Goal: Communication & Community: Participate in discussion

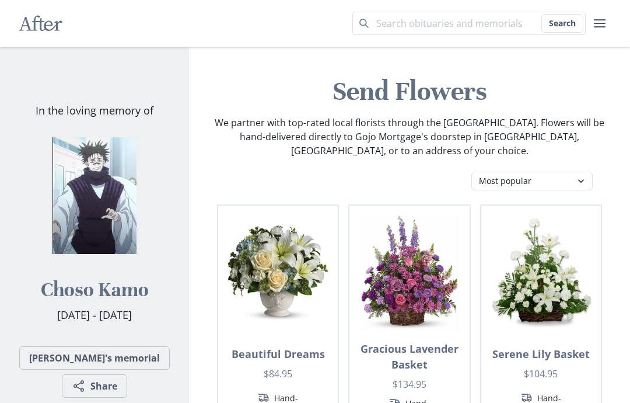
click at [37, 12] on icon "After" at bounding box center [41, 23] width 44 height 22
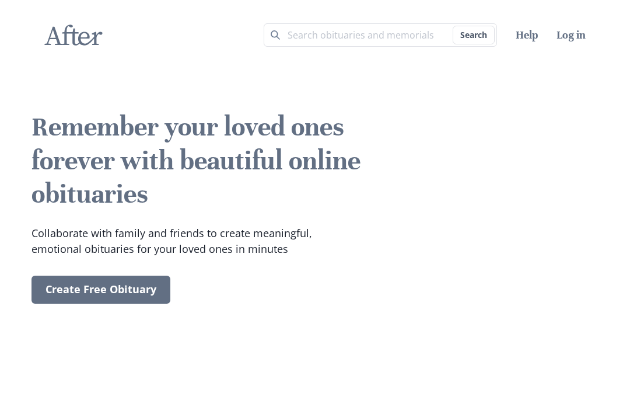
click at [380, 30] on input "Search term" at bounding box center [380, 34] width 233 height 23
type input "the roaring knight"
click at [473, 35] on button "Search" at bounding box center [474, 35] width 42 height 19
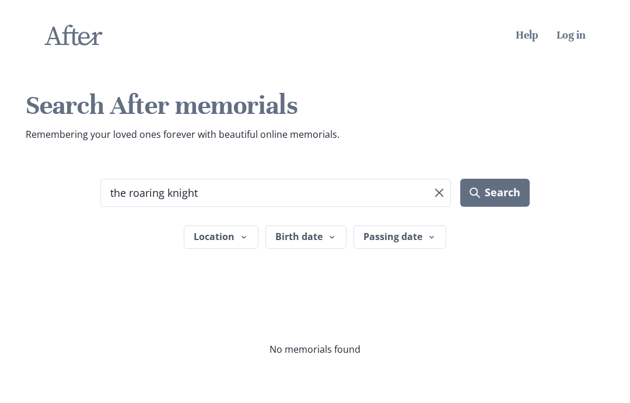
click at [170, 200] on input "the roaring knight" at bounding box center [275, 193] width 351 height 28
click at [495, 192] on button "Search" at bounding box center [495, 193] width 69 height 28
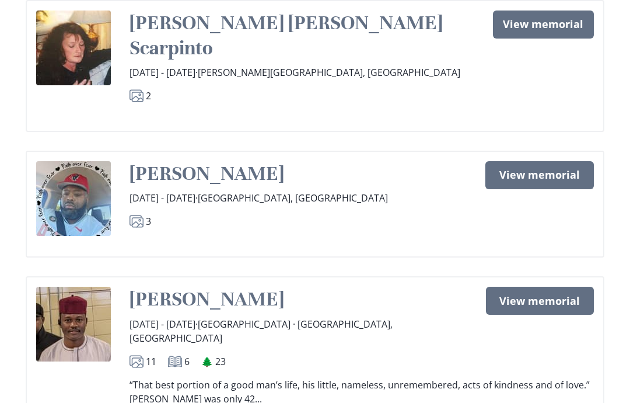
scroll to position [24, 0]
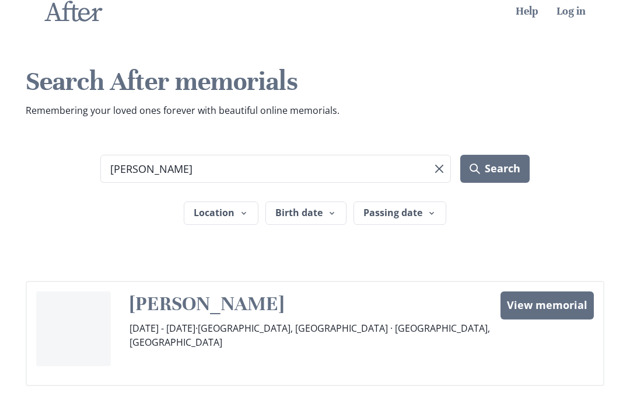
click at [495, 168] on button "Search" at bounding box center [495, 169] width 69 height 28
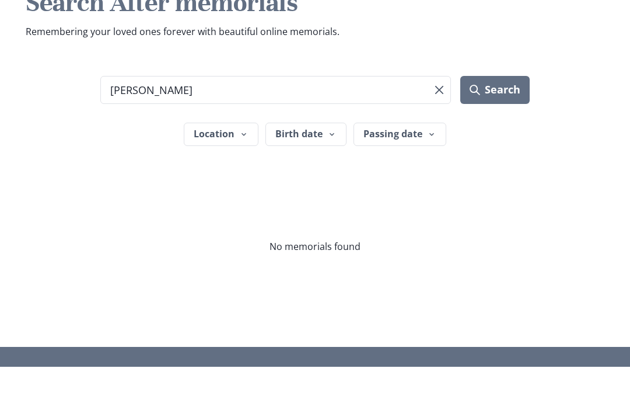
type input "[PERSON_NAME]"
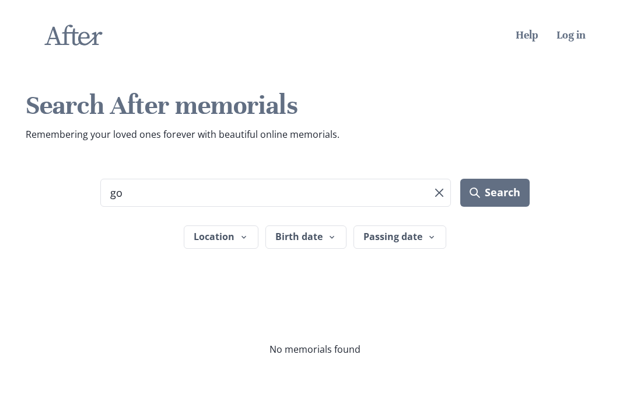
type input "g"
type input "yamcha"
click at [495, 192] on button "Search" at bounding box center [495, 193] width 69 height 28
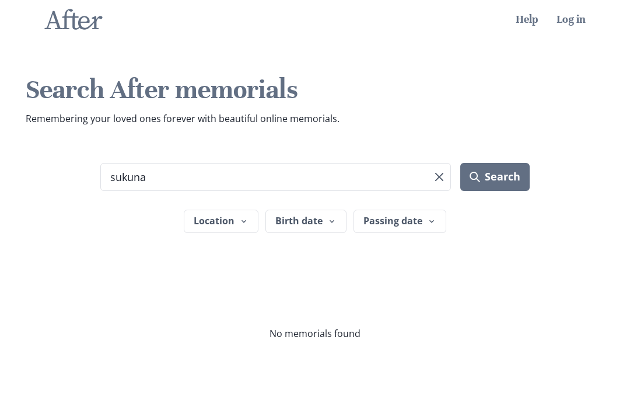
type input "sukuna"
click at [495, 179] on button "Search" at bounding box center [495, 193] width 69 height 28
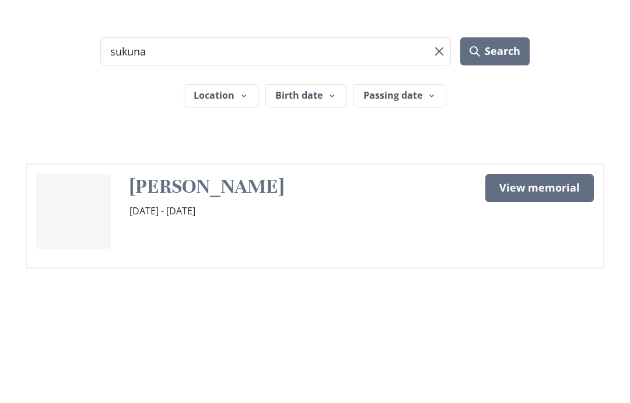
scroll to position [75, 0]
click at [533, 240] on link "View memorial" at bounding box center [540, 254] width 109 height 28
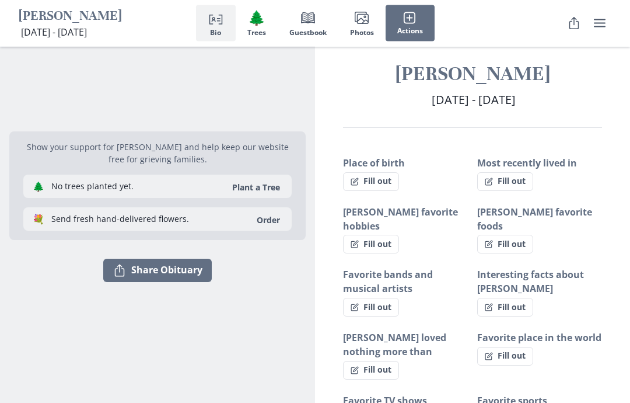
scroll to position [14, 0]
click at [390, 178] on button "Fill out" at bounding box center [371, 181] width 56 height 19
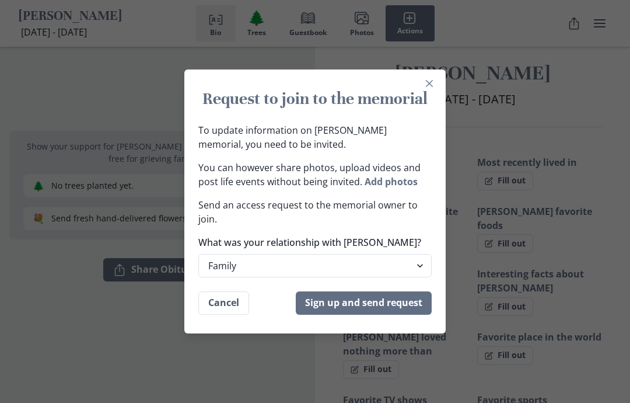
click at [407, 277] on select "Family Extended Family Friend Colleage Other" at bounding box center [314, 265] width 233 height 23
click at [403, 277] on select "Family Extended Family Friend Colleage Other" at bounding box center [314, 265] width 233 height 23
select select "friend"
click at [414, 315] on button "Sign up and send request" at bounding box center [364, 302] width 136 height 23
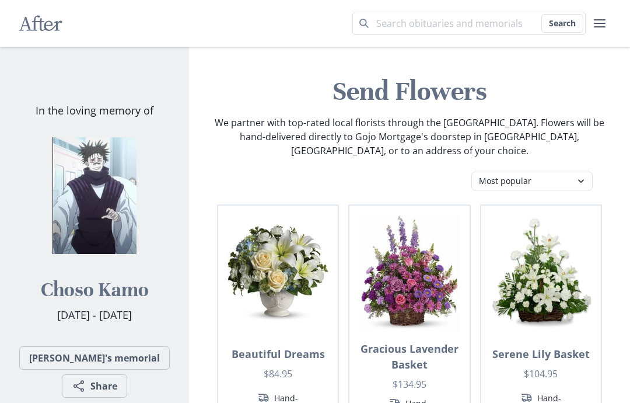
click at [504, 21] on input "Search term" at bounding box center [469, 23] width 233 height 23
type input "chara"
click at [562, 23] on button "Search" at bounding box center [563, 23] width 42 height 19
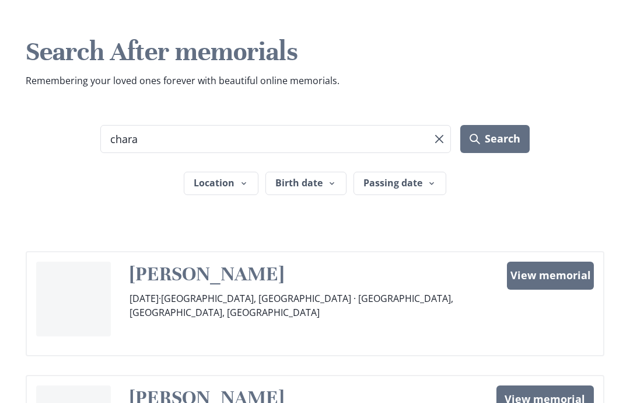
click at [143, 149] on input "chara" at bounding box center [275, 139] width 351 height 28
click at [495, 138] on button "Search" at bounding box center [495, 139] width 69 height 28
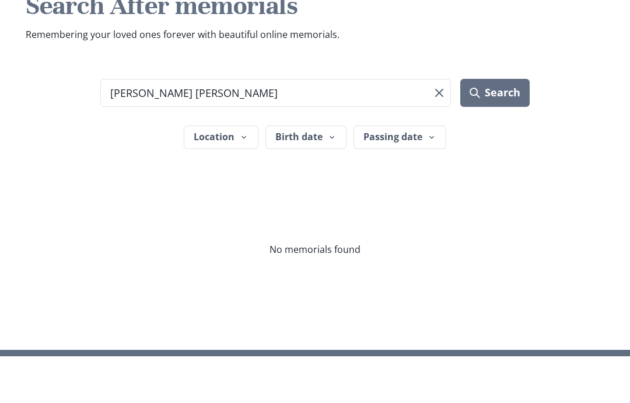
type input "jach kass"
click at [495, 125] on button "Search" at bounding box center [495, 139] width 69 height 28
type input "john a"
type input "pain"
click at [495, 125] on button "Search" at bounding box center [495, 139] width 69 height 28
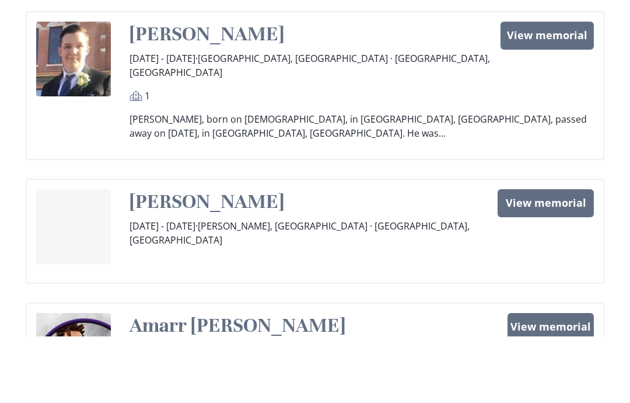
scroll to position [1, 0]
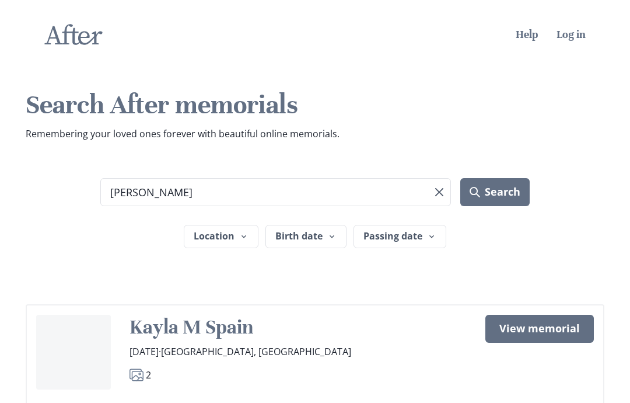
click at [495, 191] on button "Search" at bounding box center [495, 192] width 69 height 28
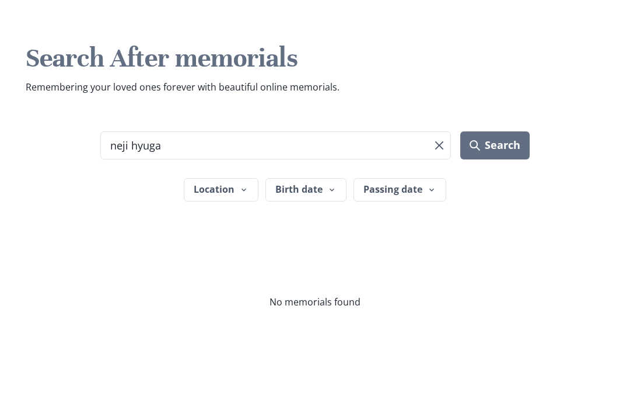
click at [495, 178] on button "Search" at bounding box center [495, 192] width 69 height 28
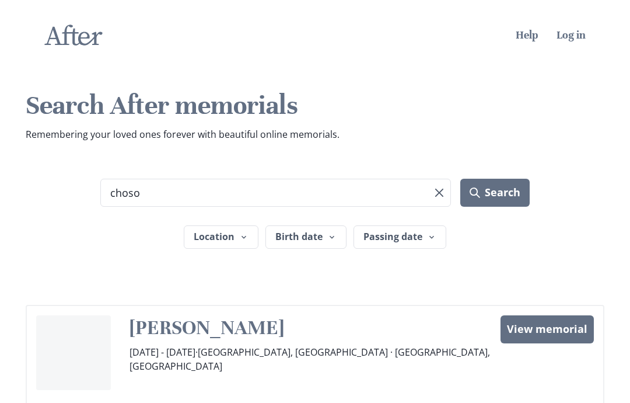
type input "choso"
click at [495, 192] on button "Search" at bounding box center [495, 193] width 69 height 28
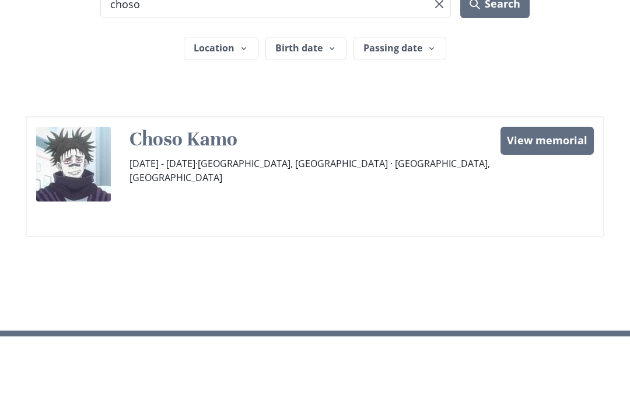
scroll to position [123, 0]
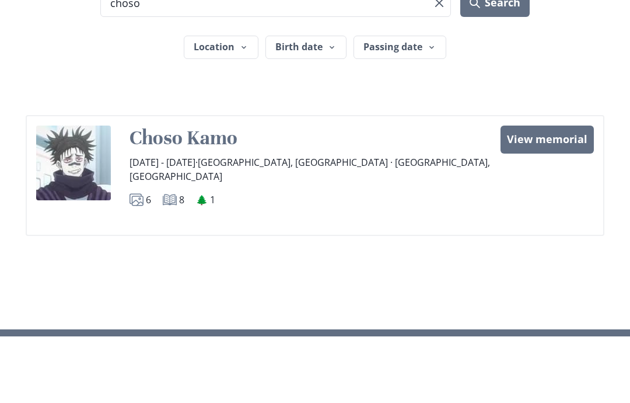
click at [571, 192] on link "View memorial" at bounding box center [547, 206] width 93 height 28
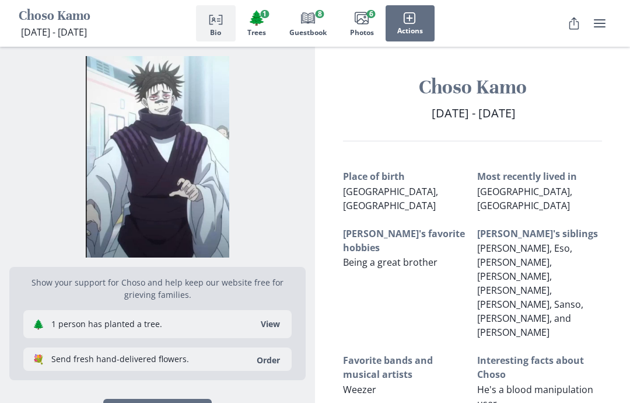
click at [353, 24] on button "Images Photos 6" at bounding box center [362, 23] width 47 height 36
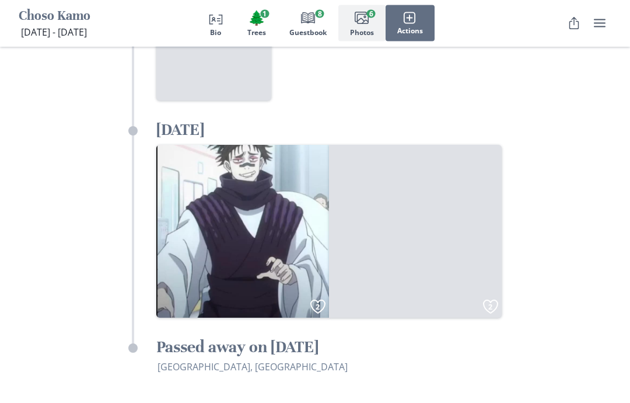
scroll to position [2741, 0]
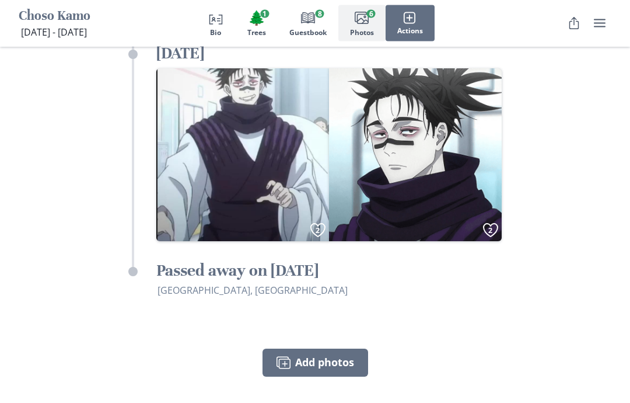
click at [312, 24] on icon "Book" at bounding box center [308, 18] width 14 height 14
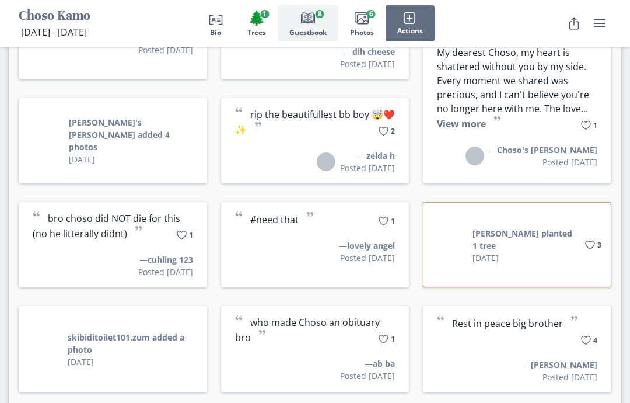
scroll to position [1537, 0]
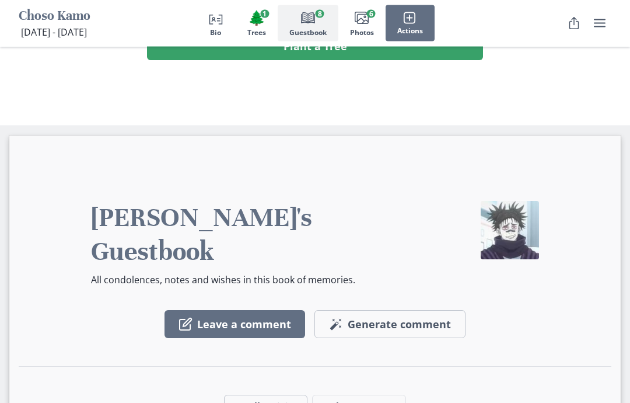
click at [456, 311] on button "Magic wand Generate comment Generate" at bounding box center [390, 325] width 151 height 28
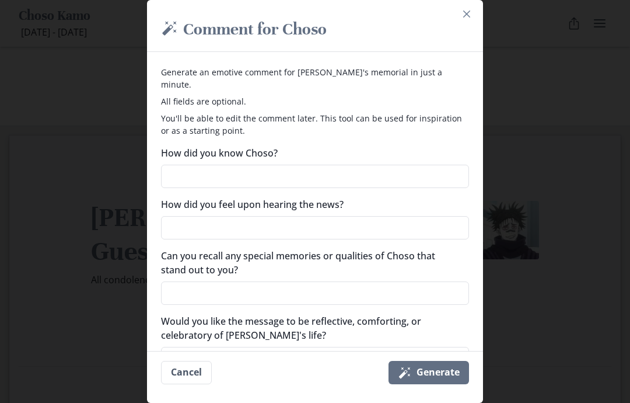
click at [418, 165] on textarea "How did you know Choso?" at bounding box center [315, 176] width 308 height 23
click at [538, 254] on div "Magic wand Comment for Choso Generate an emotive comment for Choso's memorial i…" at bounding box center [315, 201] width 630 height 403
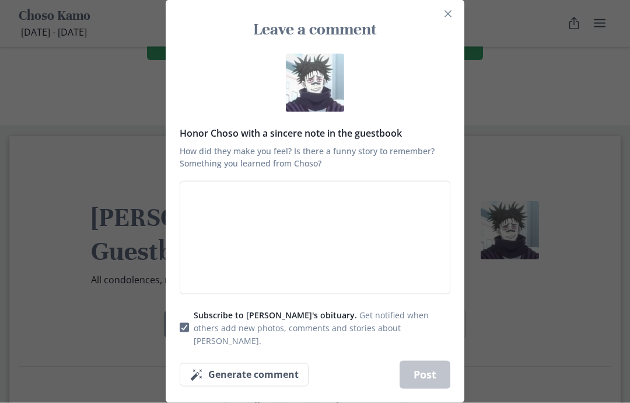
click at [440, 37] on h3 "Leave a comment" at bounding box center [315, 29] width 252 height 21
click at [451, 23] on button "Close" at bounding box center [448, 14] width 19 height 19
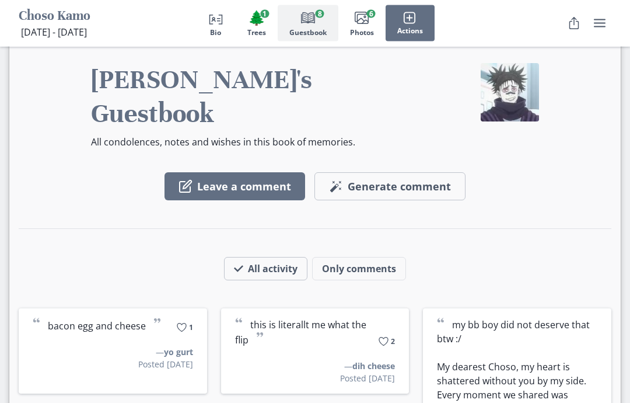
click at [270, 173] on button "Leave a comment" at bounding box center [235, 187] width 141 height 28
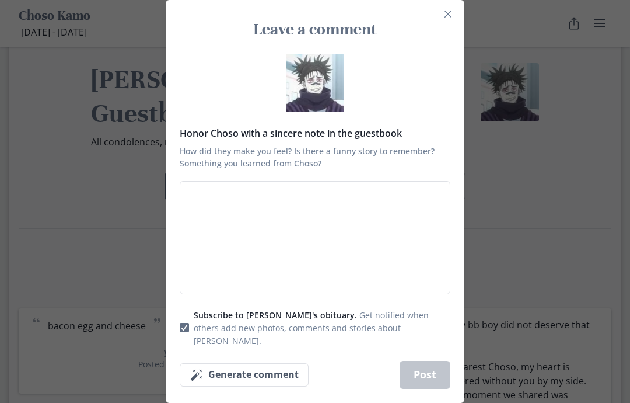
click at [423, 271] on textarea "Honor Choso with a sincere note in the guestbook How did they make you feel? Is…" at bounding box center [315, 237] width 271 height 113
type textarea "x"
type textarea "r"
type textarea "x"
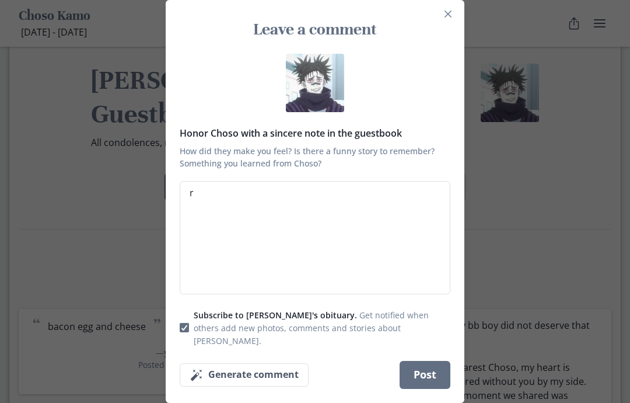
type textarea "re"
type textarea "x"
type textarea "res"
type textarea "x"
type textarea "rest"
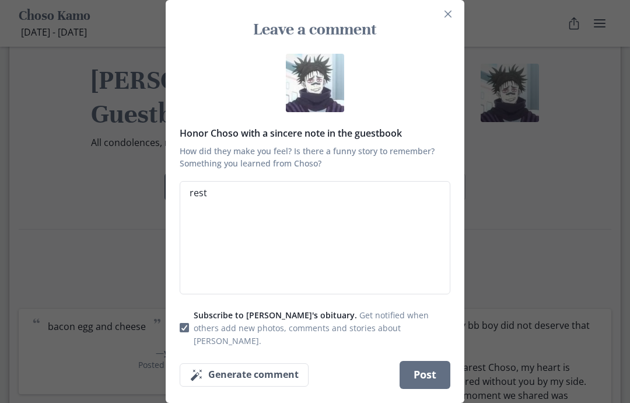
type textarea "x"
type textarea "rest"
type textarea "x"
type textarea "rest in"
type textarea "x"
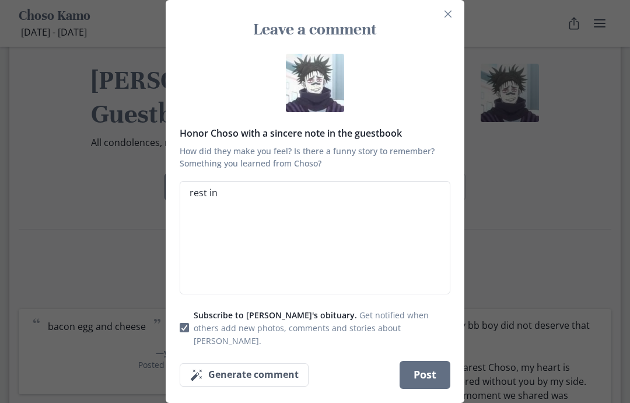
type textarea "rest in"
type textarea "x"
type textarea "rest in p"
type textarea "x"
type textarea "rest in pi"
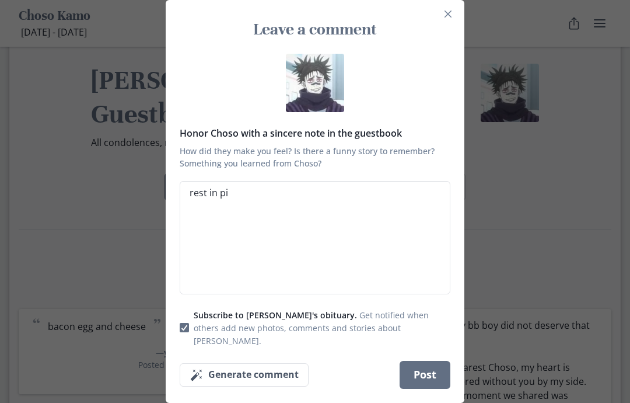
type textarea "x"
type textarea "rest in pie"
type textarea "x"
type textarea "rest in piec"
type textarea "x"
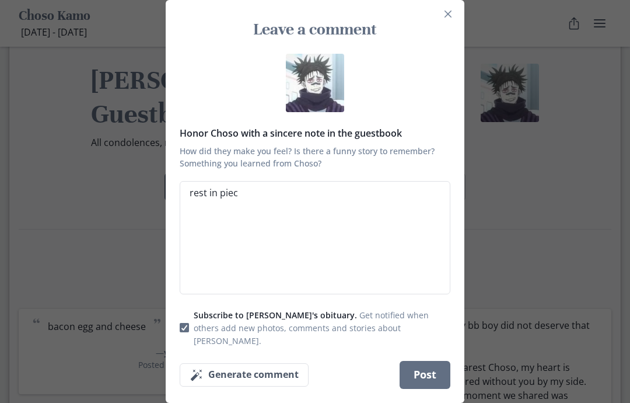
type textarea "rest in piece"
type textarea "x"
type textarea "rest in piec"
type textarea "x"
type textarea "rest in pie"
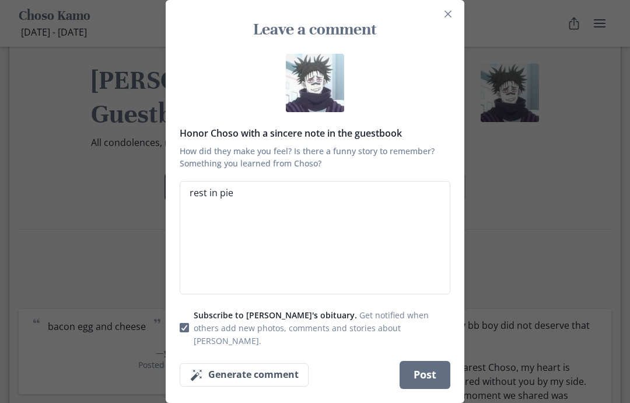
type textarea "x"
type textarea "rest in pi"
type textarea "x"
type textarea "rest in p"
type textarea "x"
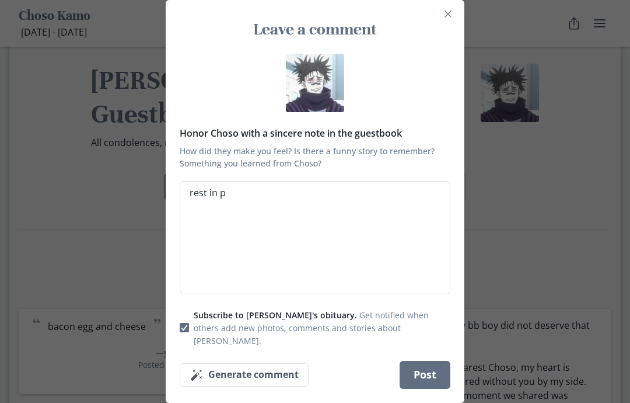
type textarea "rest in"
type textarea "x"
type textarea "rest in a"
type textarea "x"
type textarea "rest in as"
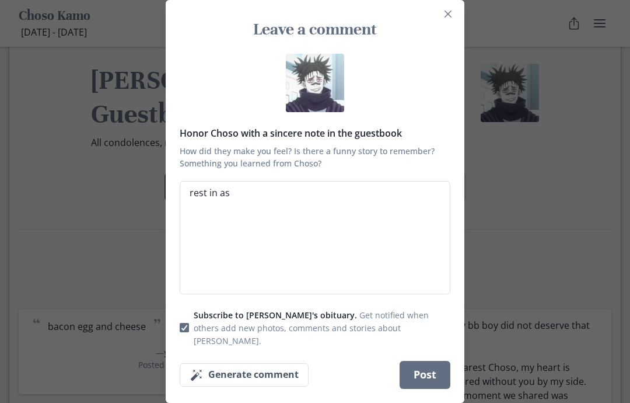
type textarea "x"
type textarea "rest in ash"
type textarea "x"
type textarea "rest in ashe"
type textarea "x"
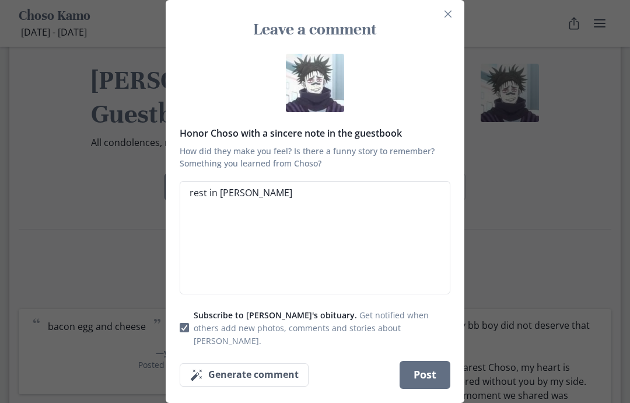
type textarea "rest in ashes"
type textarea "x"
type textarea "rest in ashes"
type textarea "x"
type textarea "rest in ashes u"
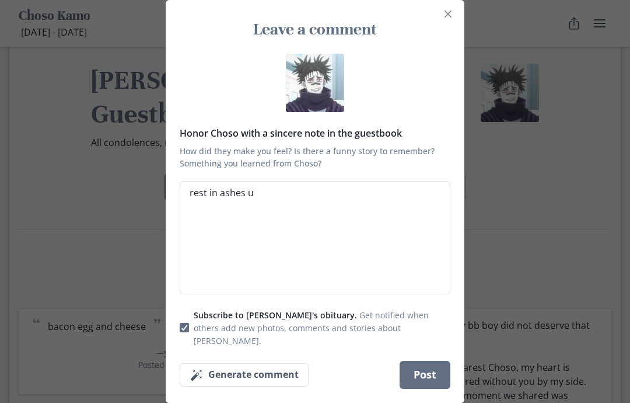
type textarea "x"
type textarea "rest in ashes un"
type textarea "x"
type textarea "rest in ashes unc"
click at [396, 159] on span "How did they make you feel? Is there a funny story to remember? Something you l…" at bounding box center [312, 157] width 264 height 25
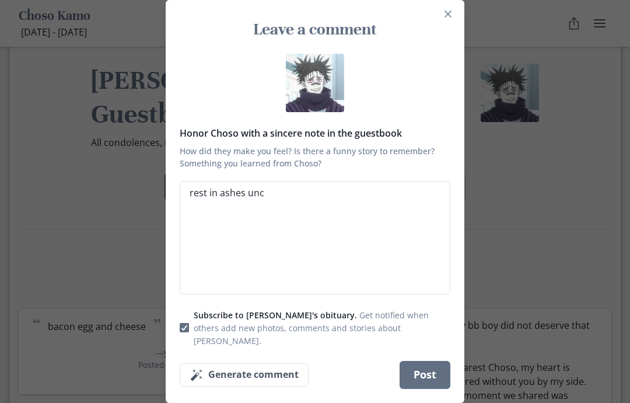
click at [396, 181] on textarea "rest in ashes unc" at bounding box center [315, 237] width 271 height 113
click at [177, 329] on div "Honor Choso with a sincere note in the guestbook How did they make you feel? Is…" at bounding box center [315, 221] width 299 height 344
type textarea "x"
click at [187, 320] on label "Subscribe to Choso's obituary. Get notified when others add new photos, comment…" at bounding box center [315, 327] width 271 height 39
click at [180, 327] on input "Subscribe to Choso's obituary. Get notified when others add new photos, comment…" at bounding box center [179, 327] width 1 height 1
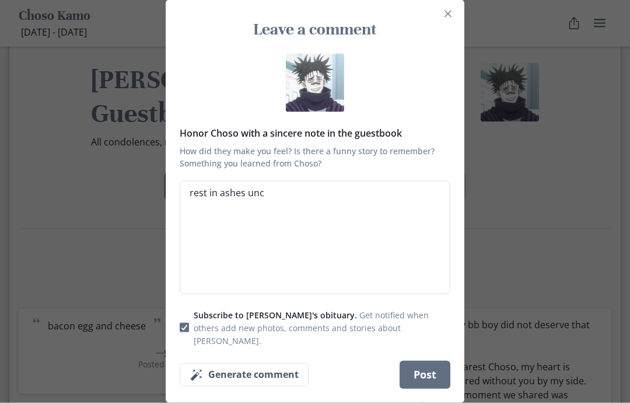
checkbox input "false"
click at [422, 376] on button "Post" at bounding box center [425, 375] width 51 height 28
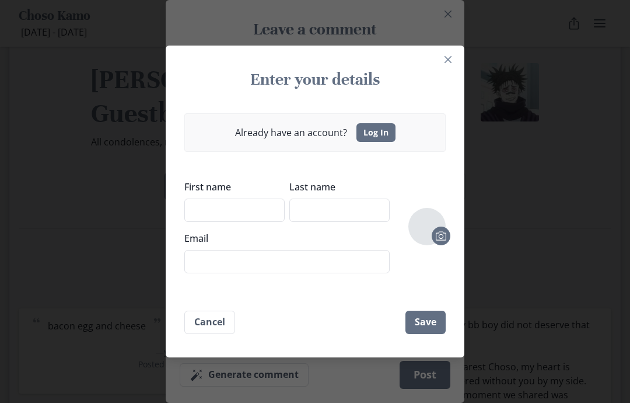
click at [440, 58] on button "Close" at bounding box center [448, 59] width 19 height 19
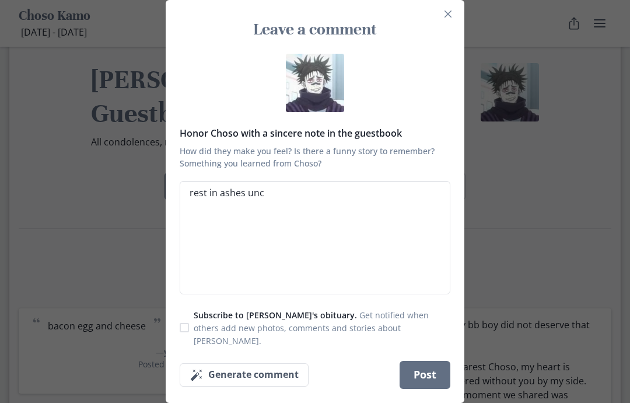
type textarea "x"
click at [513, 66] on div "Leave a comment Honor Choso with a sincere note in the guestbook How did they m…" at bounding box center [315, 201] width 630 height 403
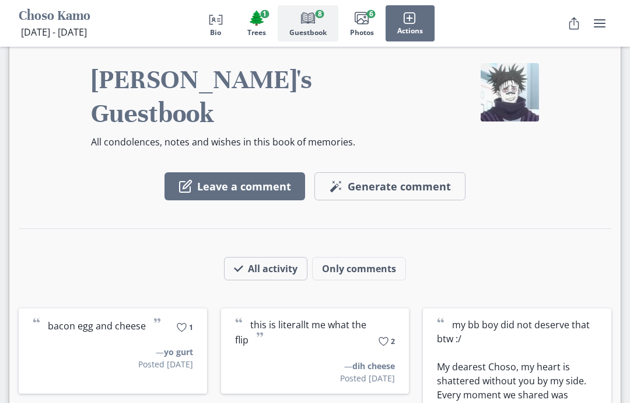
scroll to position [1229, 0]
